Goal: Information Seeking & Learning: Learn about a topic

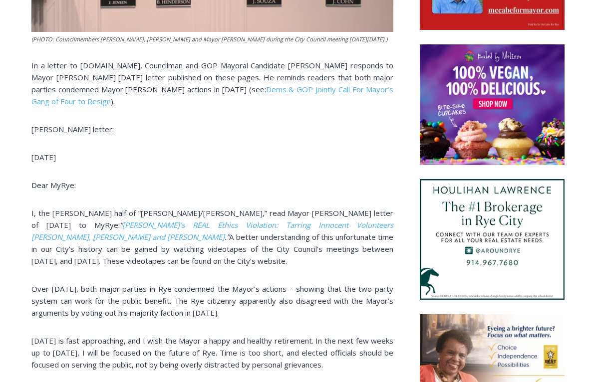
scroll to position [600, 0]
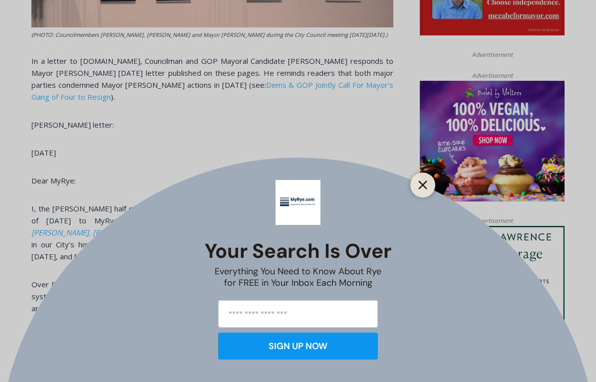
click at [423, 192] on button "Close" at bounding box center [423, 185] width 14 height 14
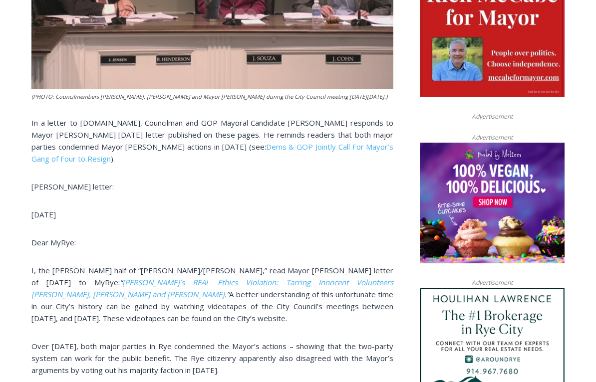
scroll to position [539, 0]
click at [306, 145] on link "Dems & GOP Jointly Call For Mayor’s Gang of Four to Resign" at bounding box center [212, 153] width 362 height 22
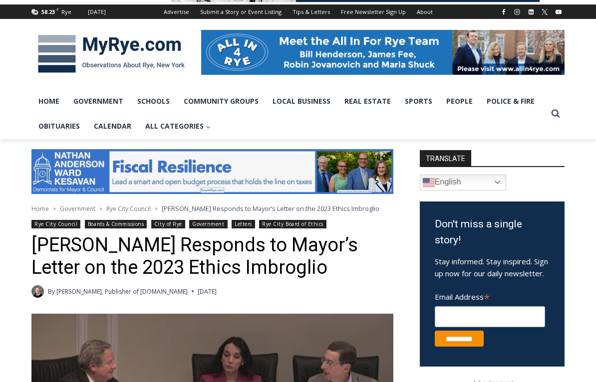
scroll to position [127, 0]
click at [56, 93] on link "Home" at bounding box center [48, 101] width 35 height 25
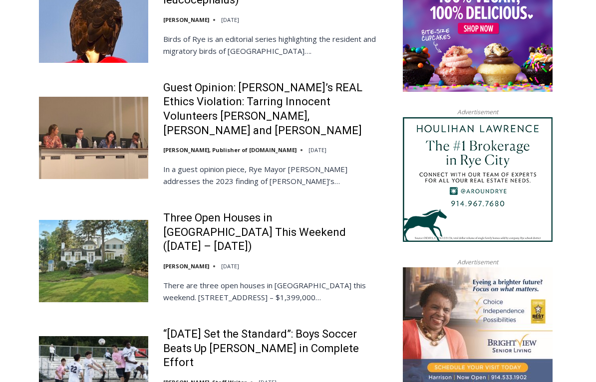
scroll to position [984, 0]
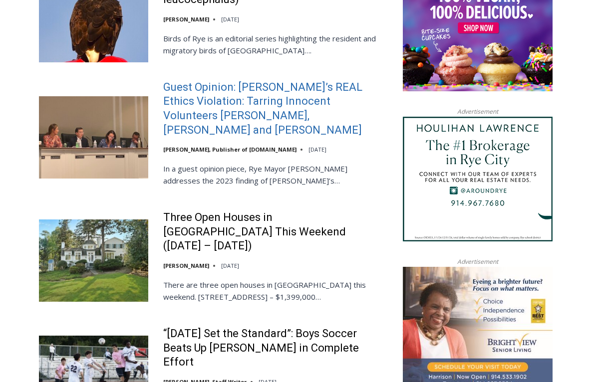
click at [183, 100] on link "Guest Opinion: Rye’s REAL Ethics Violation: Tarring Innocent Volunteers Carolin…" at bounding box center [272, 109] width 219 height 57
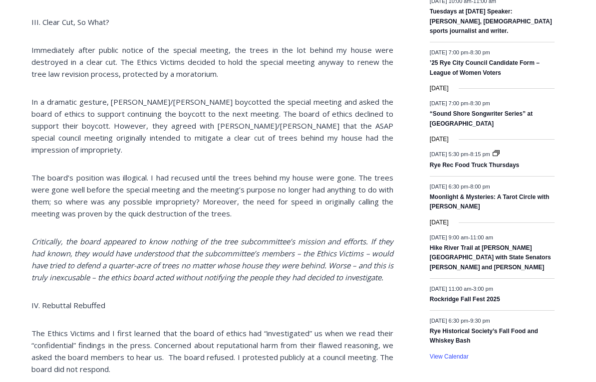
scroll to position [1384, 0]
